Goal: Task Accomplishment & Management: Use online tool/utility

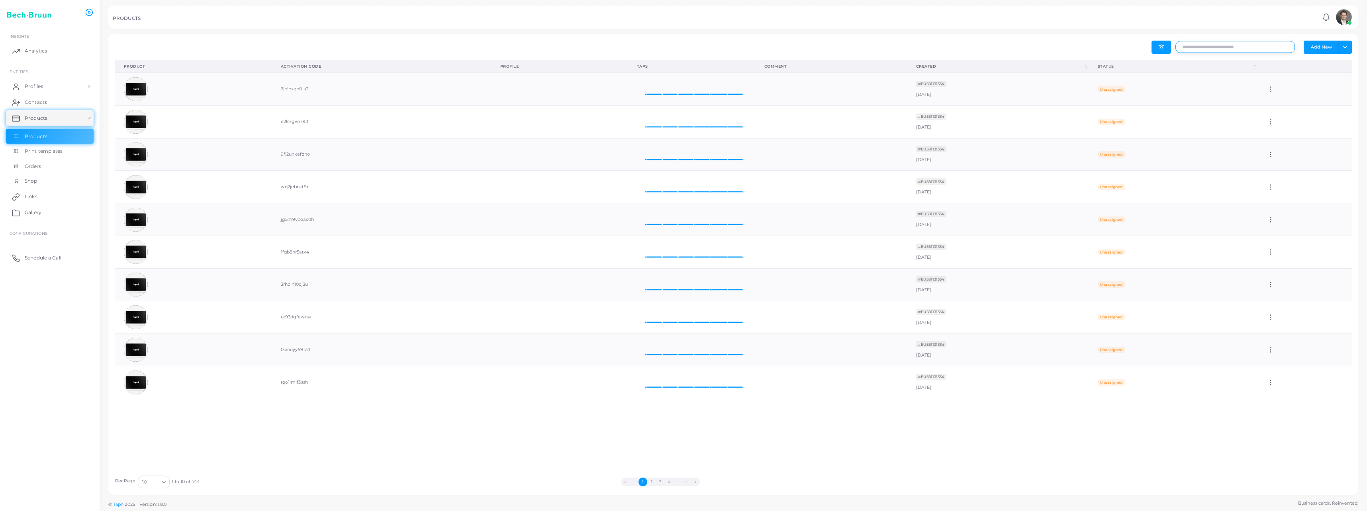
click at [1240, 46] on input "text" at bounding box center [1234, 47] width 119 height 12
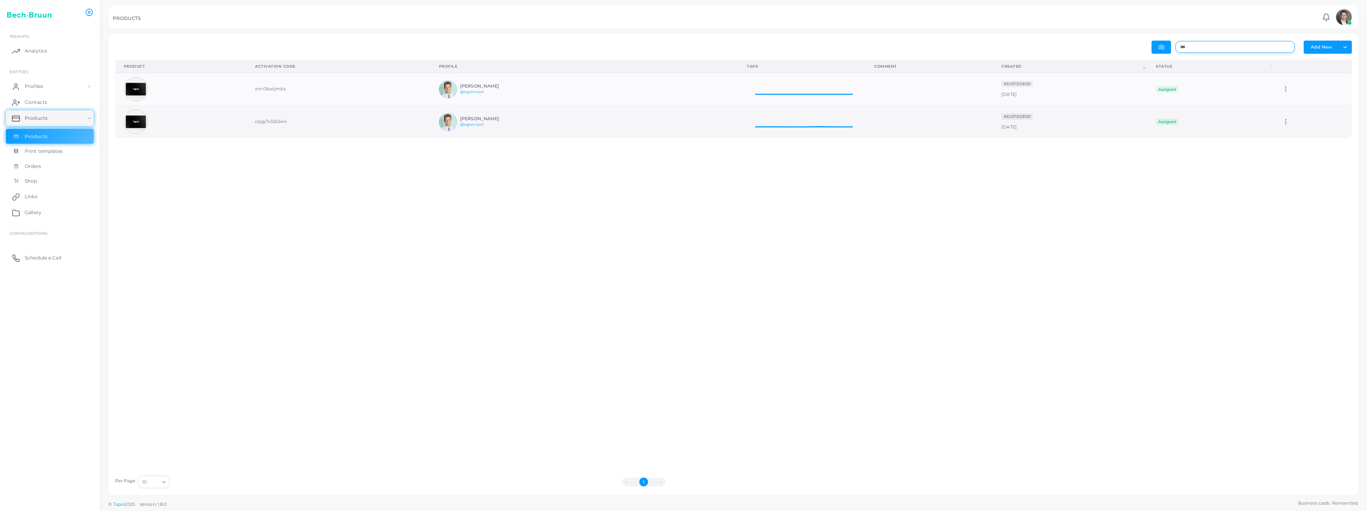
scroll to position [26, 121]
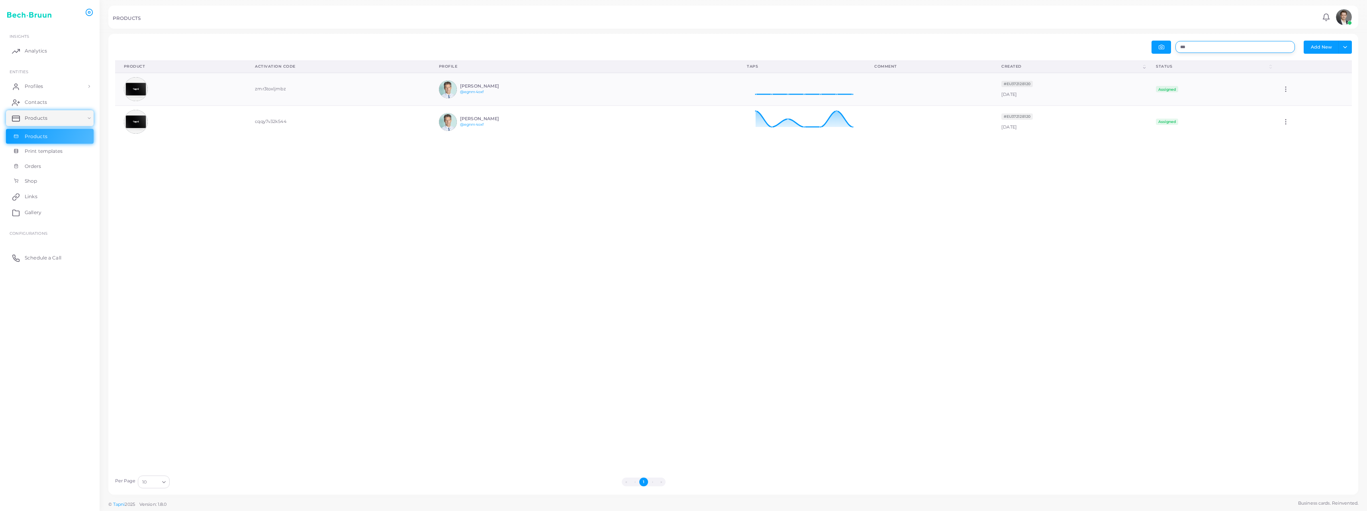
type input "***"
click at [1130, 205] on div "Product (Click to clear sorting) Activation Code (Click to clear sorting) Profi…" at bounding box center [733, 266] width 1245 height 411
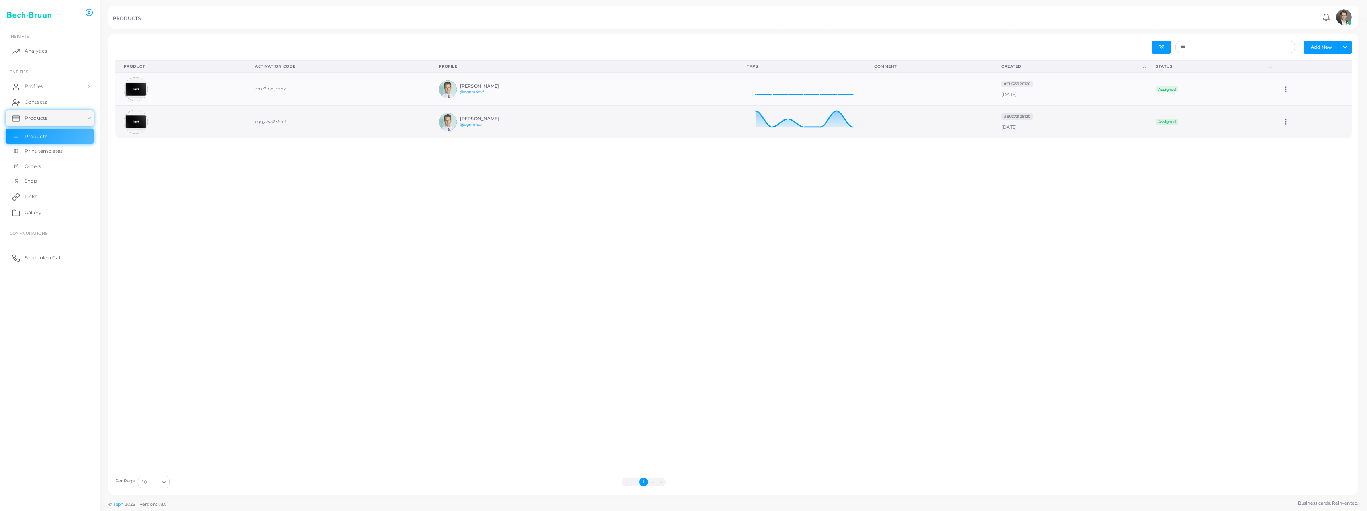
click at [1282, 120] on icon at bounding box center [1285, 121] width 7 height 7
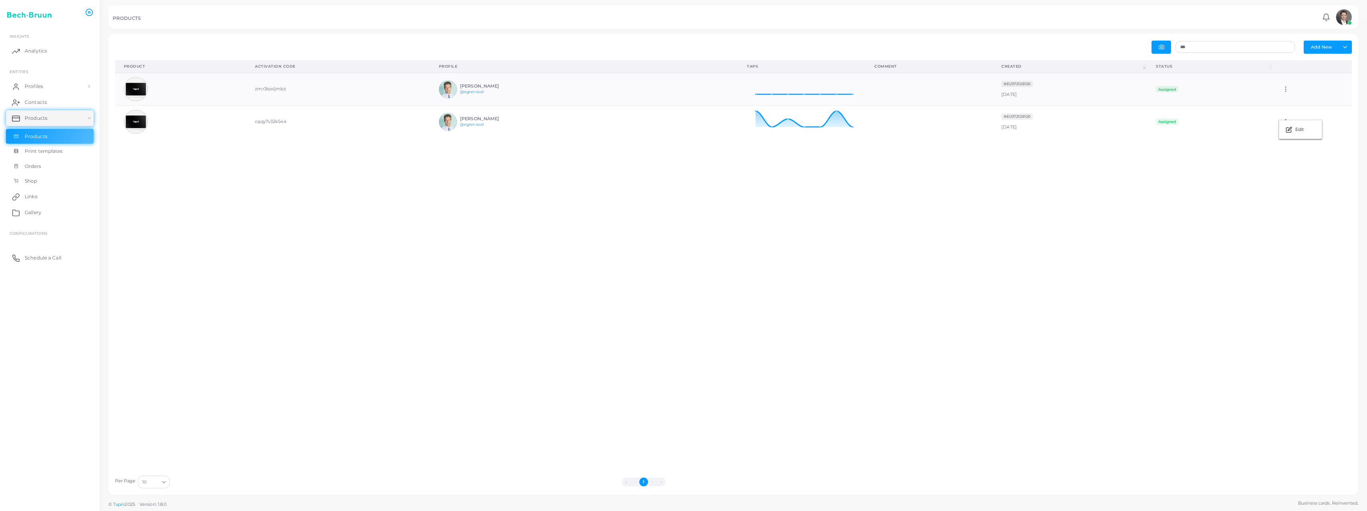
click at [880, 189] on div "Product (Click to clear sorting) Activation Code (Click to clear sorting) Profi…" at bounding box center [733, 266] width 1245 height 411
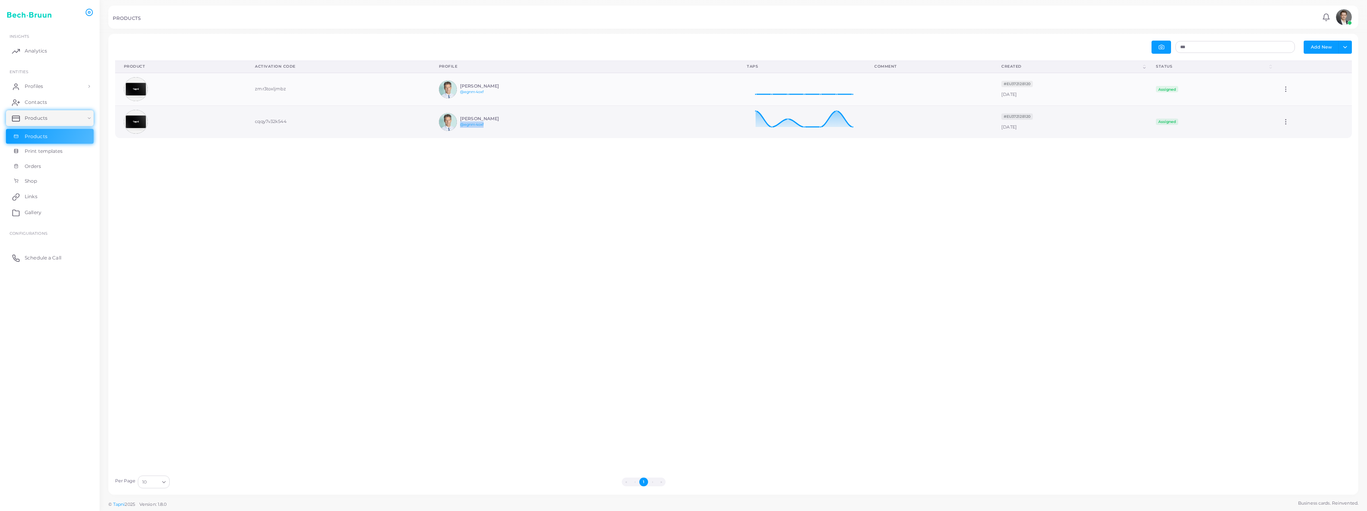
drag, startPoint x: 499, startPoint y: 126, endPoint x: 448, endPoint y: 133, distance: 51.0
click at [448, 133] on td "[PERSON_NAME] @egnm4oxf" at bounding box center [584, 122] width 308 height 32
copy link "@egnm4oxf"
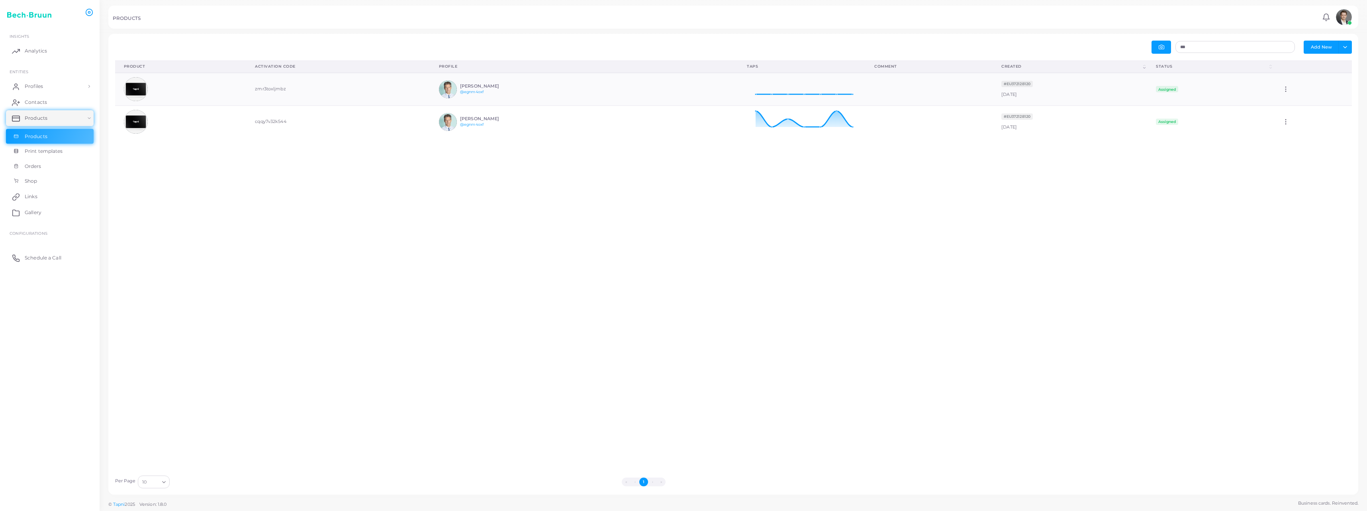
click at [356, 170] on div "Product (Click to clear sorting) Activation Code (Click to clear sorting) Profi…" at bounding box center [733, 266] width 1245 height 411
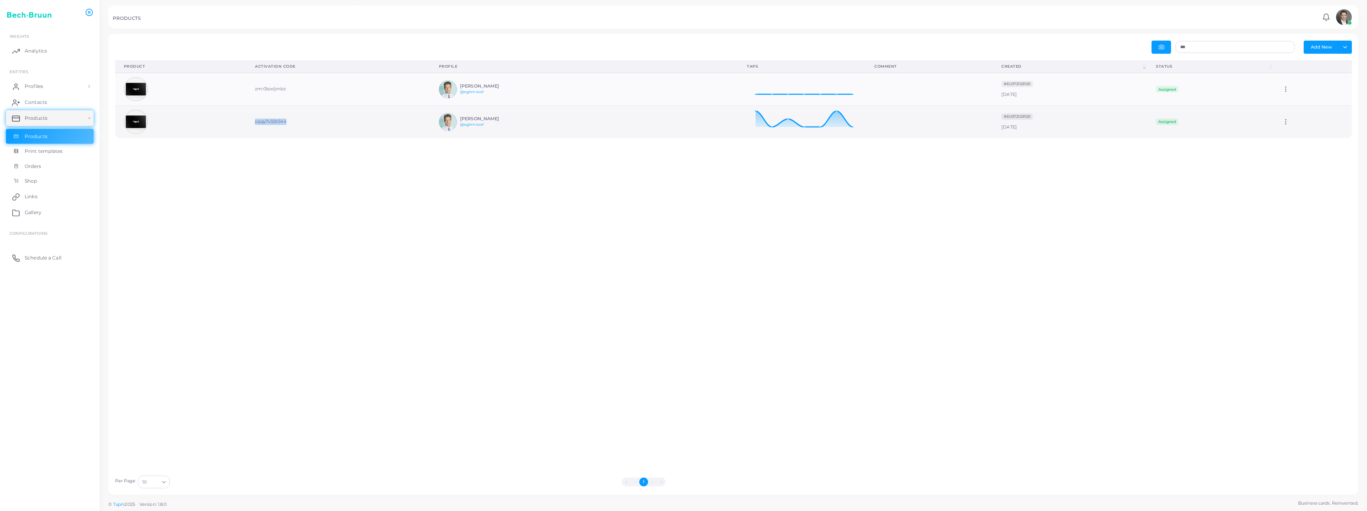
drag, startPoint x: 311, startPoint y: 119, endPoint x: 247, endPoint y: 123, distance: 63.8
click at [247, 123] on td "cqqy7v32k544" at bounding box center [338, 122] width 184 height 32
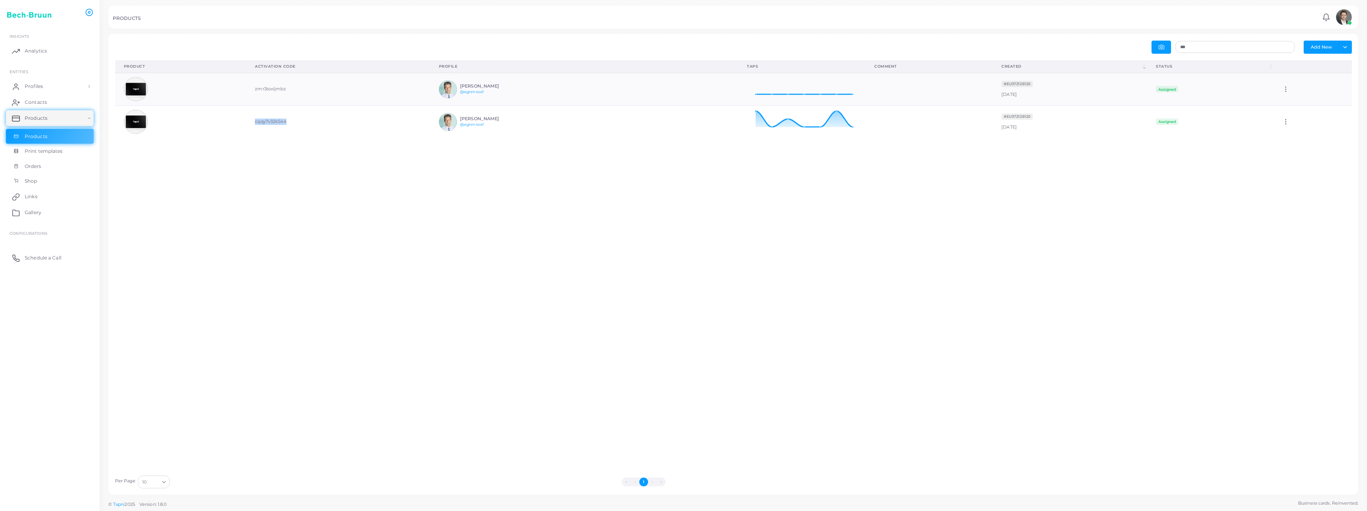
copy td "cqqy7v32k544"
drag, startPoint x: 294, startPoint y: 64, endPoint x: 248, endPoint y: 65, distance: 45.4
click at [248, 65] on th "Activation Code (Click to clear sorting)" at bounding box center [338, 67] width 184 height 12
copy div "Activation Code"
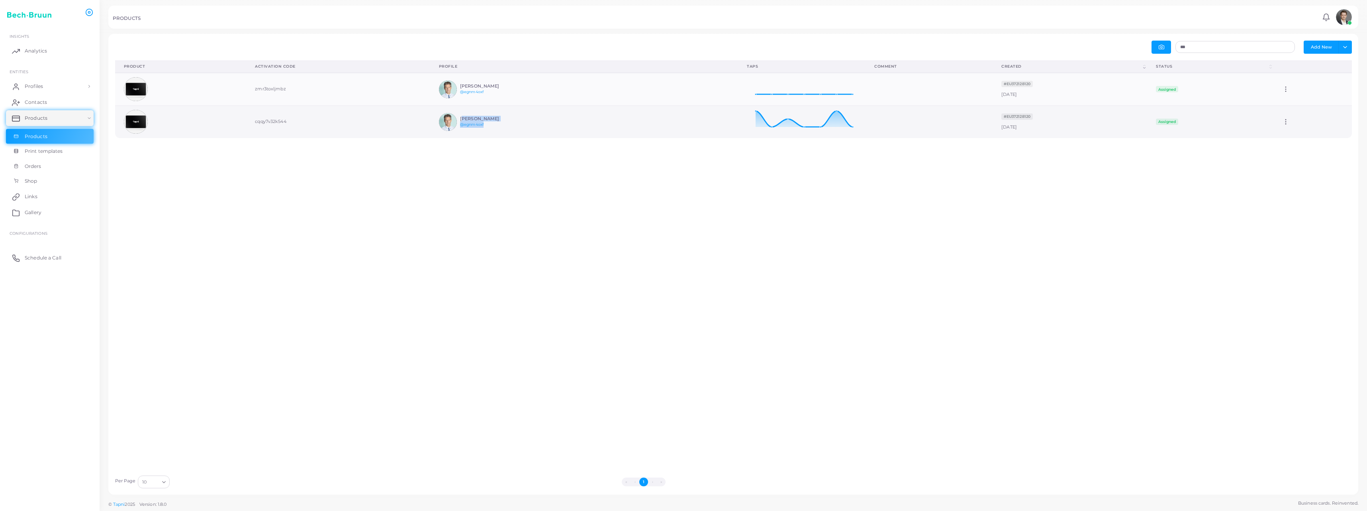
drag, startPoint x: 490, startPoint y: 127, endPoint x: 447, endPoint y: 117, distance: 44.6
click at [447, 117] on div "[PERSON_NAME] @egnm4oxf" at bounding box center [479, 122] width 80 height 18
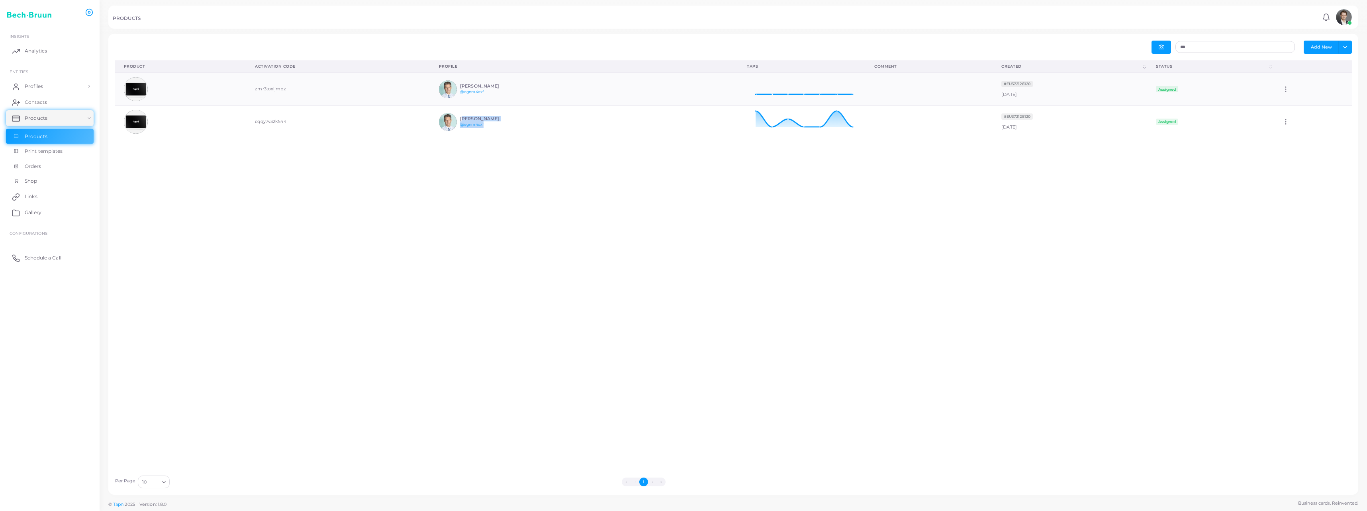
copy div "[PERSON_NAME] @egnm4oxf"
